Goal: Information Seeking & Learning: Learn about a topic

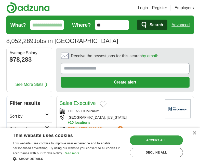
click at [163, 140] on div "Accept all" at bounding box center [156, 141] width 53 height 10
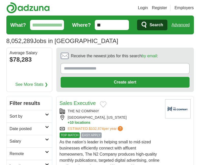
click at [38, 25] on input "What?" at bounding box center [47, 25] width 34 height 10
type input "*******"
click at [149, 29] on button "Search" at bounding box center [152, 25] width 30 height 11
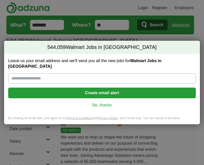
click at [97, 103] on link "No, thanks" at bounding box center [102, 106] width 180 height 6
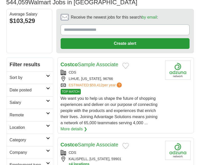
scroll to position [31, 0]
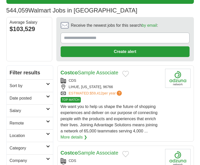
click at [19, 137] on h2 "Location" at bounding box center [28, 136] width 37 height 6
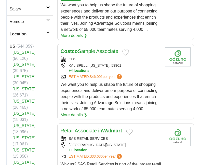
scroll to position [133, 0]
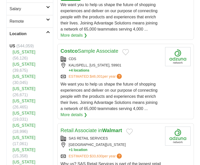
click at [23, 136] on link "[US_STATE]" at bounding box center [24, 138] width 23 height 4
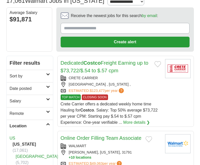
scroll to position [41, 0]
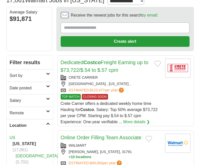
click at [13, 113] on h2 "Remote" at bounding box center [28, 113] width 37 height 6
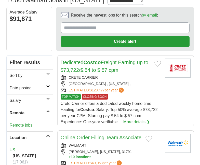
click at [17, 124] on link "Remote jobs" at bounding box center [21, 125] width 23 height 4
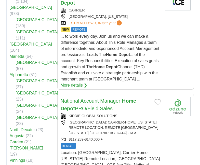
scroll to position [214, 0]
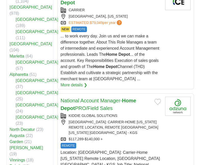
click at [16, 146] on link "Covington" at bounding box center [27, 148] width 34 height 4
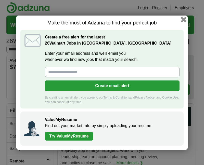
click at [183, 18] on button "button" at bounding box center [184, 20] width 6 height 6
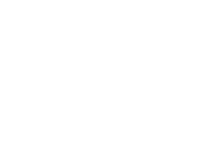
scroll to position [1011, 0]
